Goal: Communication & Community: Connect with others

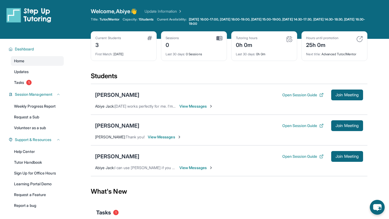
click at [191, 169] on span "View Messages" at bounding box center [196, 167] width 34 height 5
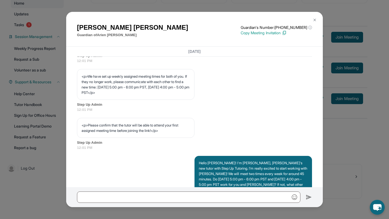
scroll to position [403, 0]
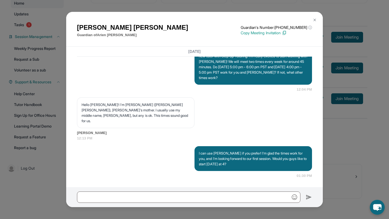
click at [316, 19] on img at bounding box center [315, 20] width 4 height 4
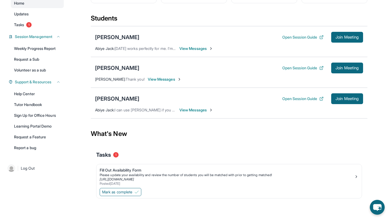
click at [199, 111] on span "View Messages" at bounding box center [196, 110] width 34 height 5
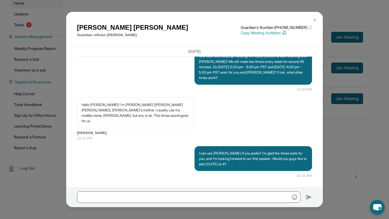
click at [315, 19] on img at bounding box center [315, 20] width 4 height 4
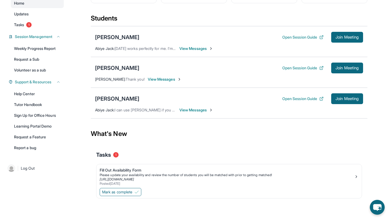
click at [168, 78] on span "View Messages" at bounding box center [165, 79] width 34 height 5
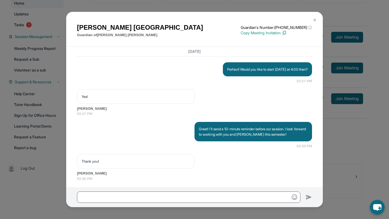
scroll to position [479, 0]
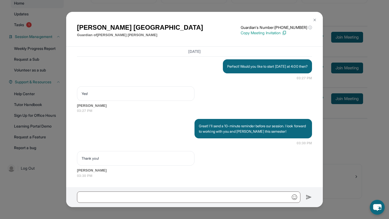
click at [316, 18] on img at bounding box center [315, 20] width 4 height 4
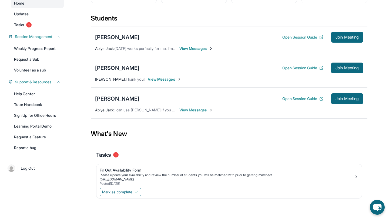
click at [194, 47] on span "View Messages" at bounding box center [196, 48] width 34 height 5
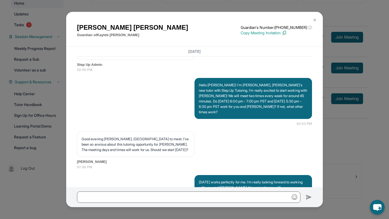
scroll to position [397, 0]
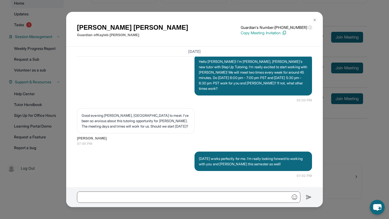
click at [314, 19] on img at bounding box center [315, 20] width 4 height 4
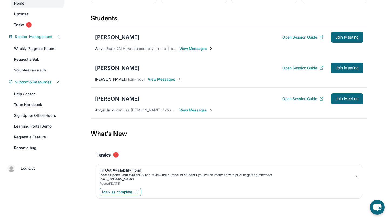
click at [168, 79] on span "View Messages" at bounding box center [165, 79] width 34 height 5
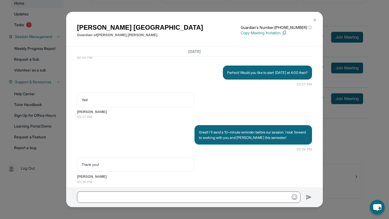
scroll to position [479, 0]
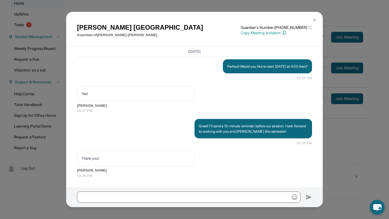
click at [316, 18] on img at bounding box center [315, 20] width 4 height 4
